Goal: Task Accomplishment & Management: Manage account settings

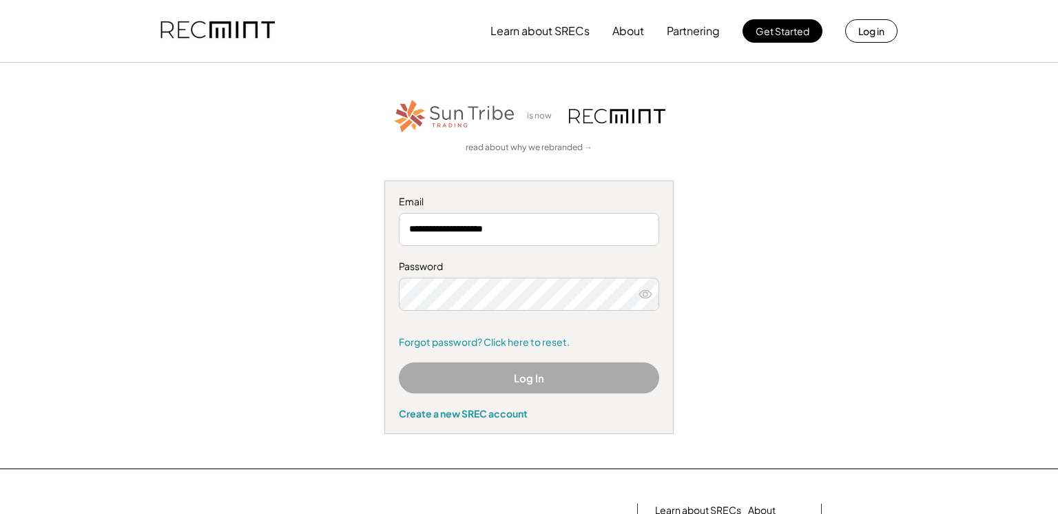
click at [473, 371] on button "Log In" at bounding box center [529, 377] width 260 height 31
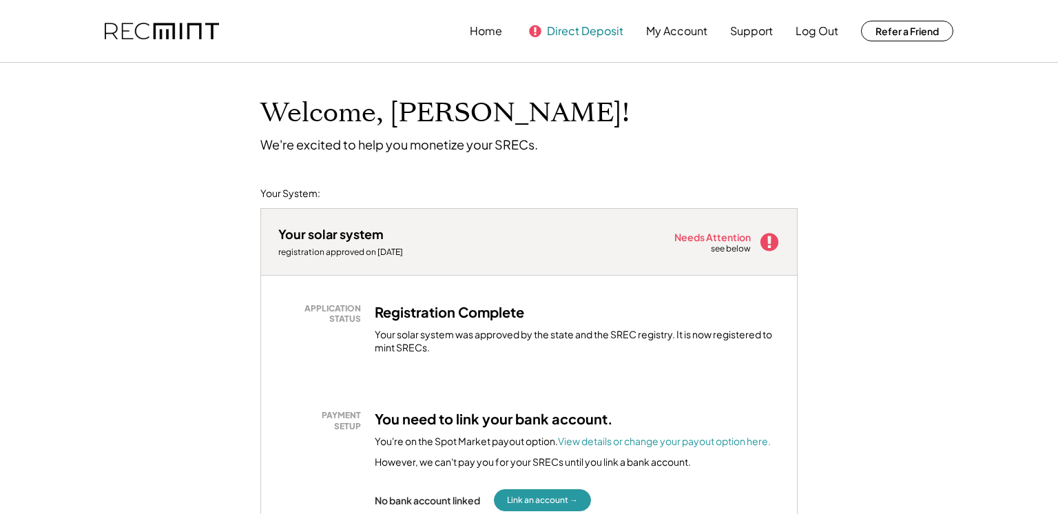
click at [566, 30] on button "Direct Deposit" at bounding box center [585, 31] width 76 height 28
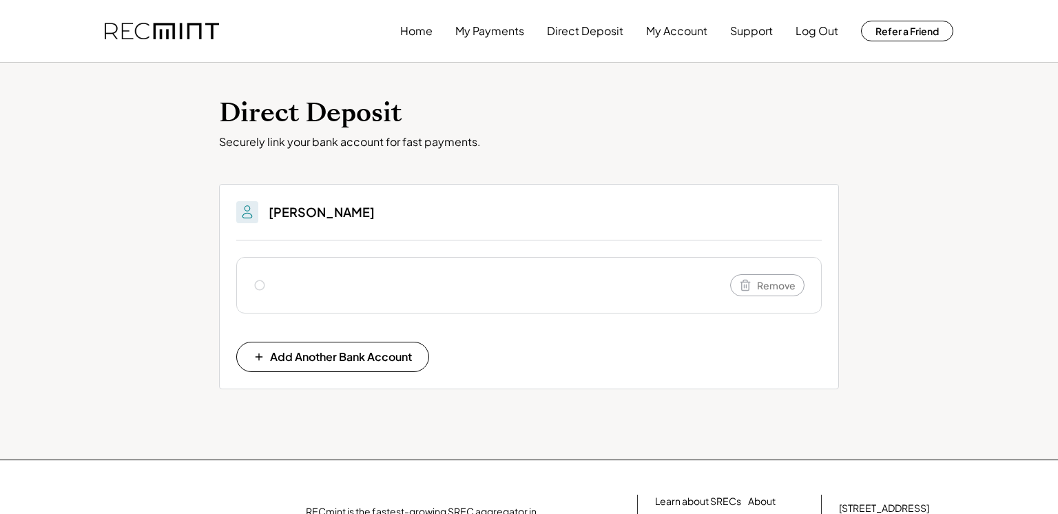
scroll to position [2, 0]
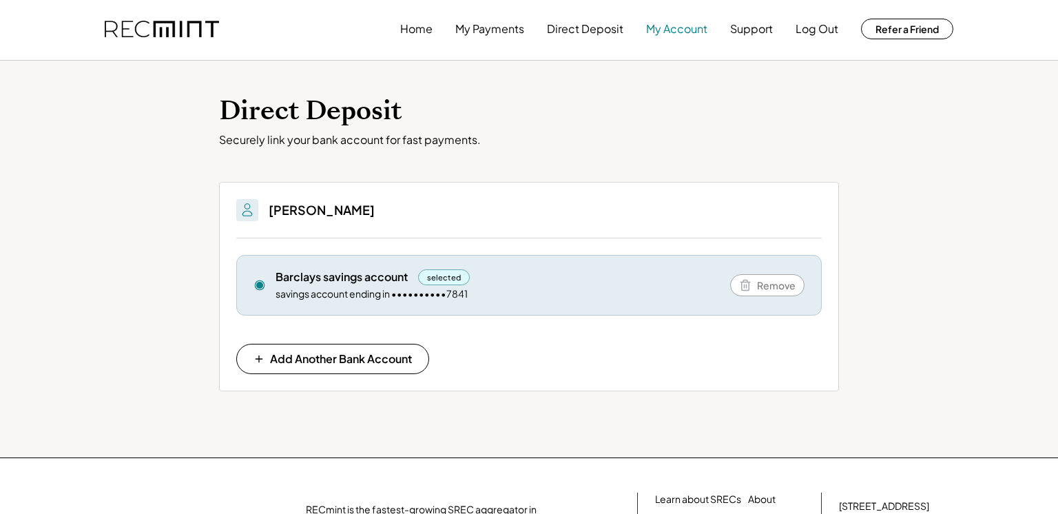
click at [655, 36] on button "My Account" at bounding box center [676, 29] width 61 height 28
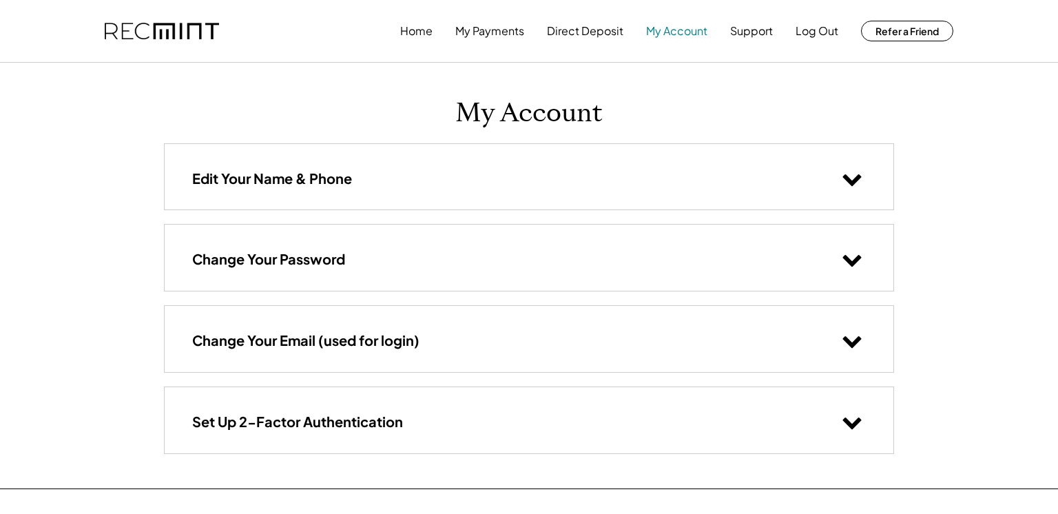
click at [657, 34] on button "My Account" at bounding box center [676, 31] width 61 height 28
click at [505, 29] on button "My Payments" at bounding box center [489, 31] width 69 height 28
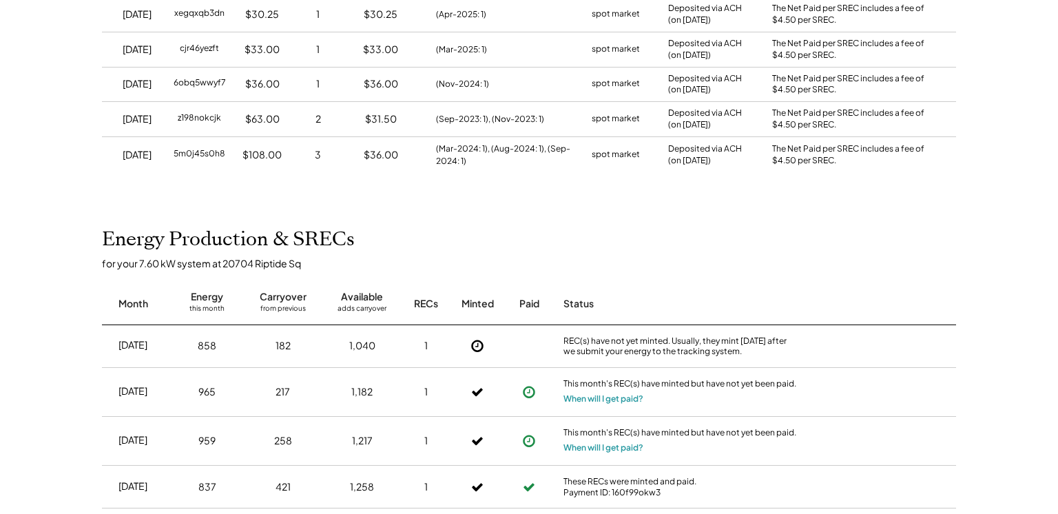
scroll to position [289, 0]
